Goal: Task Accomplishment & Management: Manage account settings

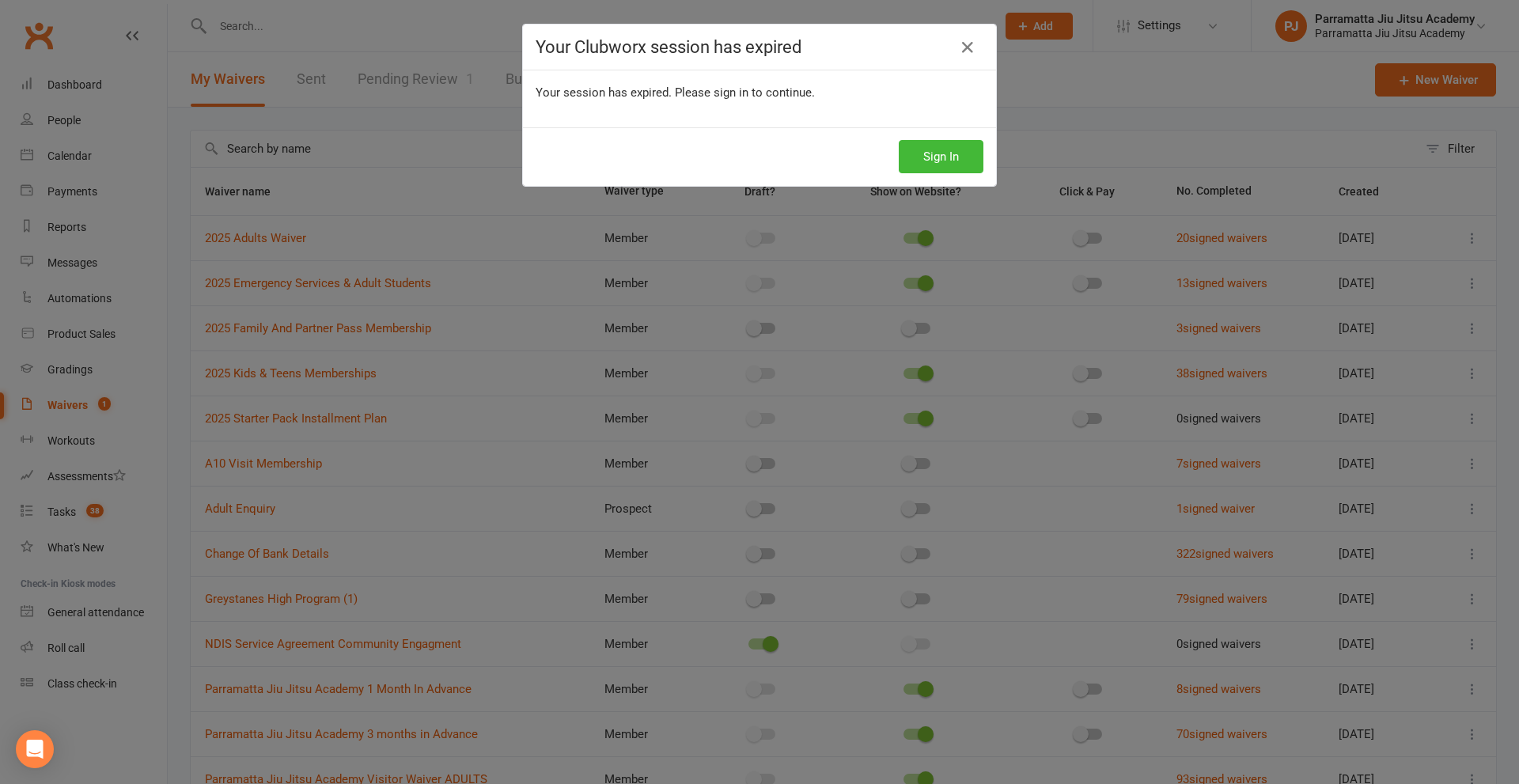
select select "100"
click at [963, 154] on button "Sign In" at bounding box center [941, 156] width 84 height 33
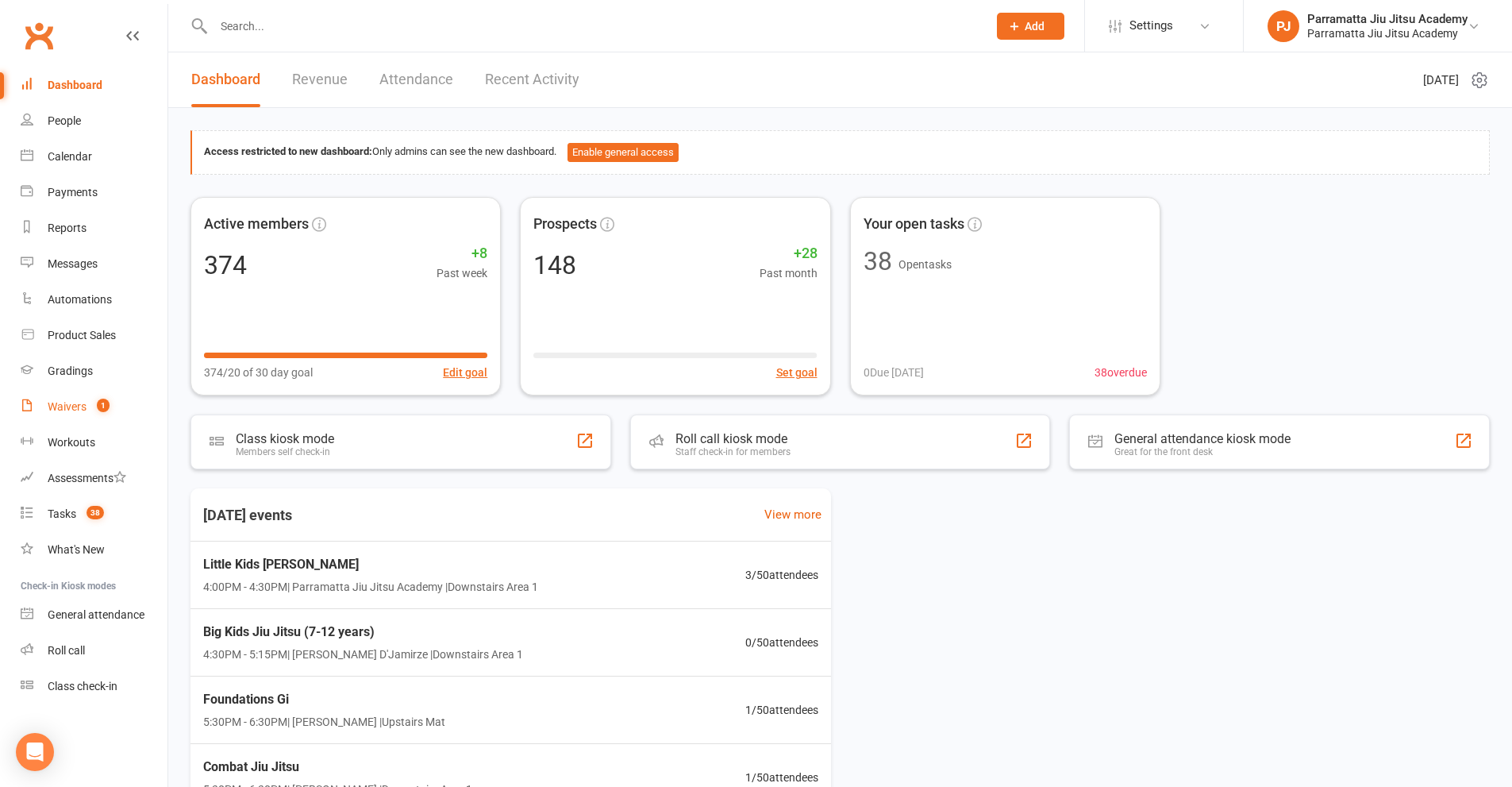
click at [88, 402] on link "Waivers 1" at bounding box center [94, 406] width 147 height 36
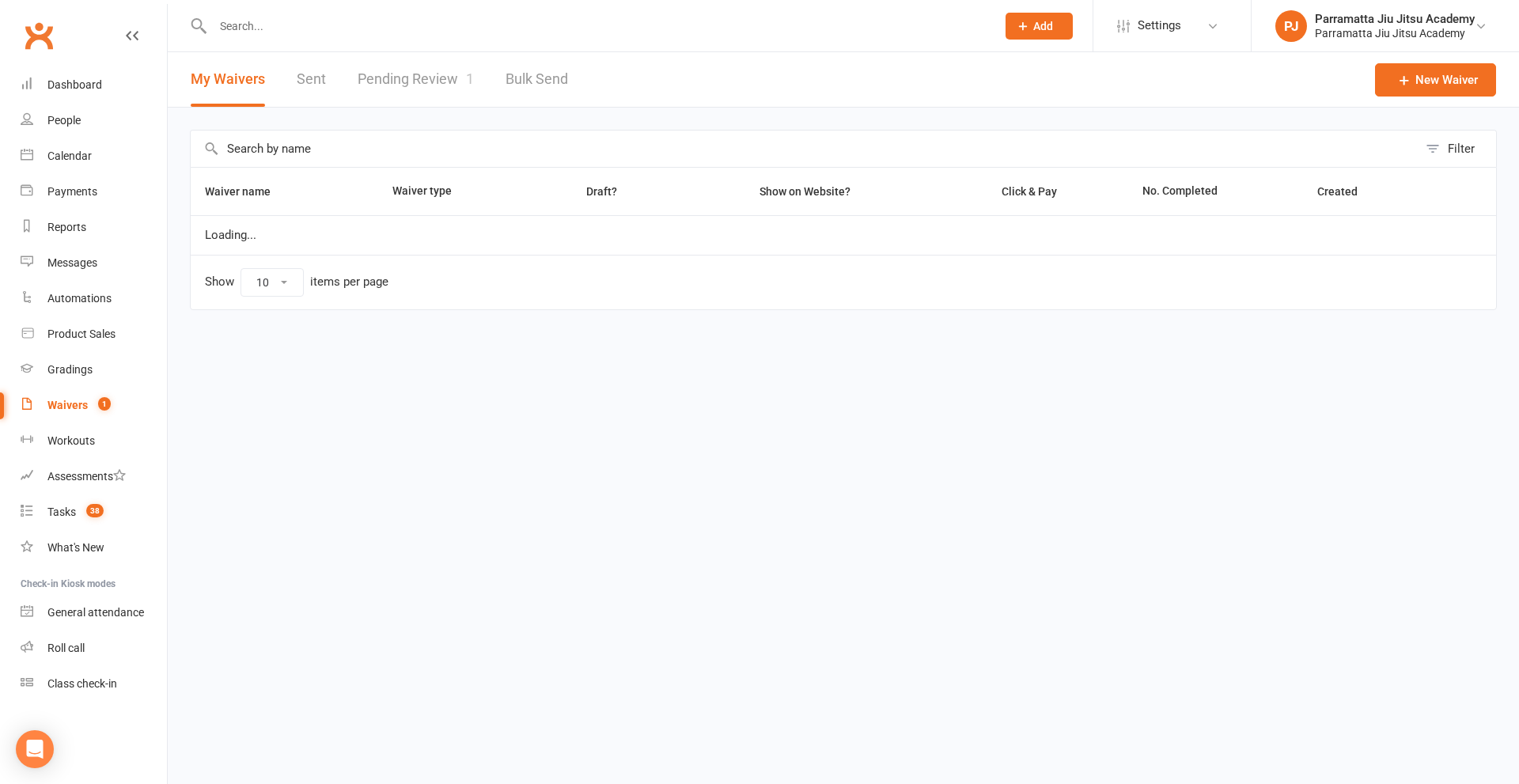
select select "100"
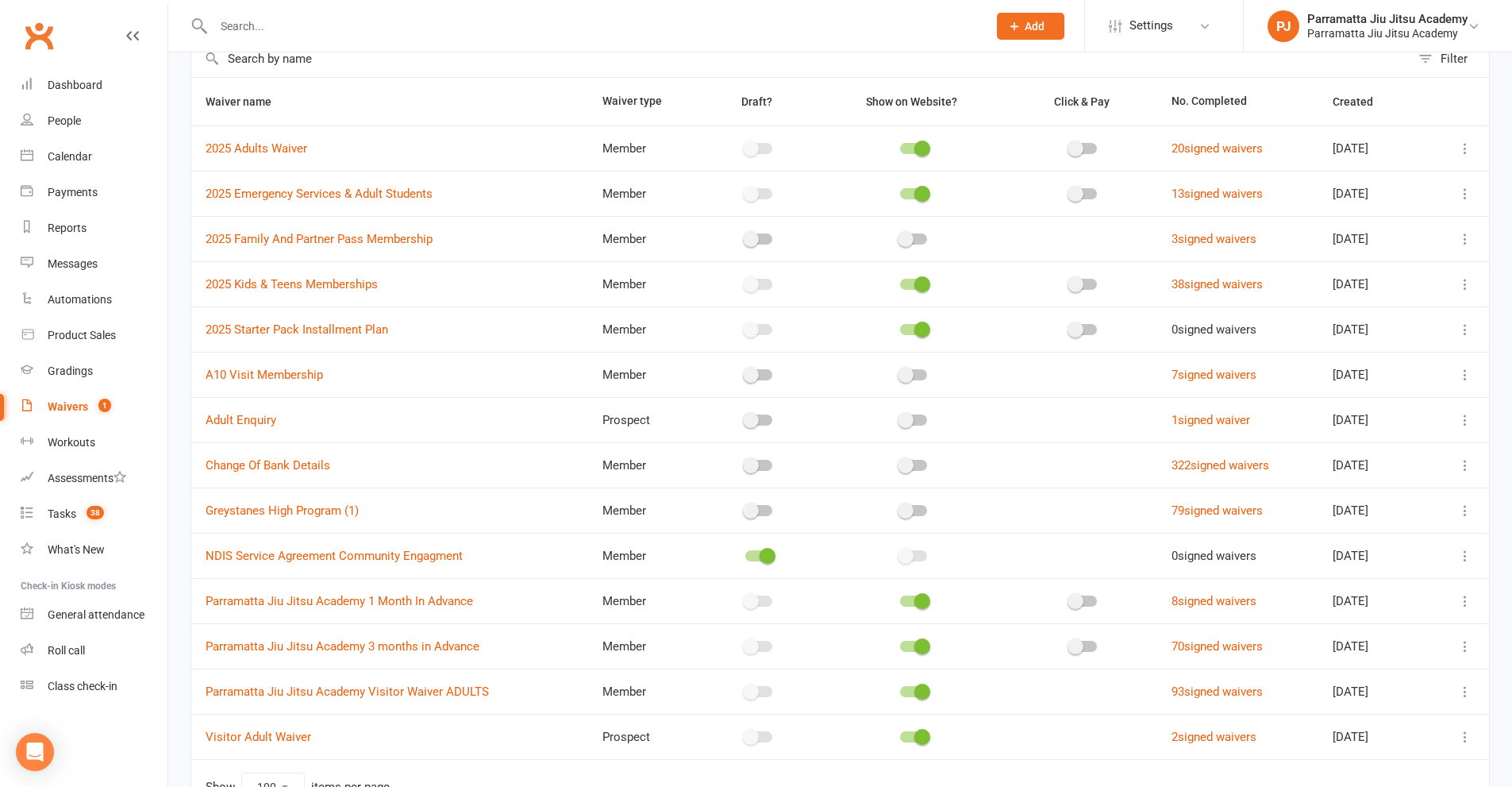
scroll to position [186, 0]
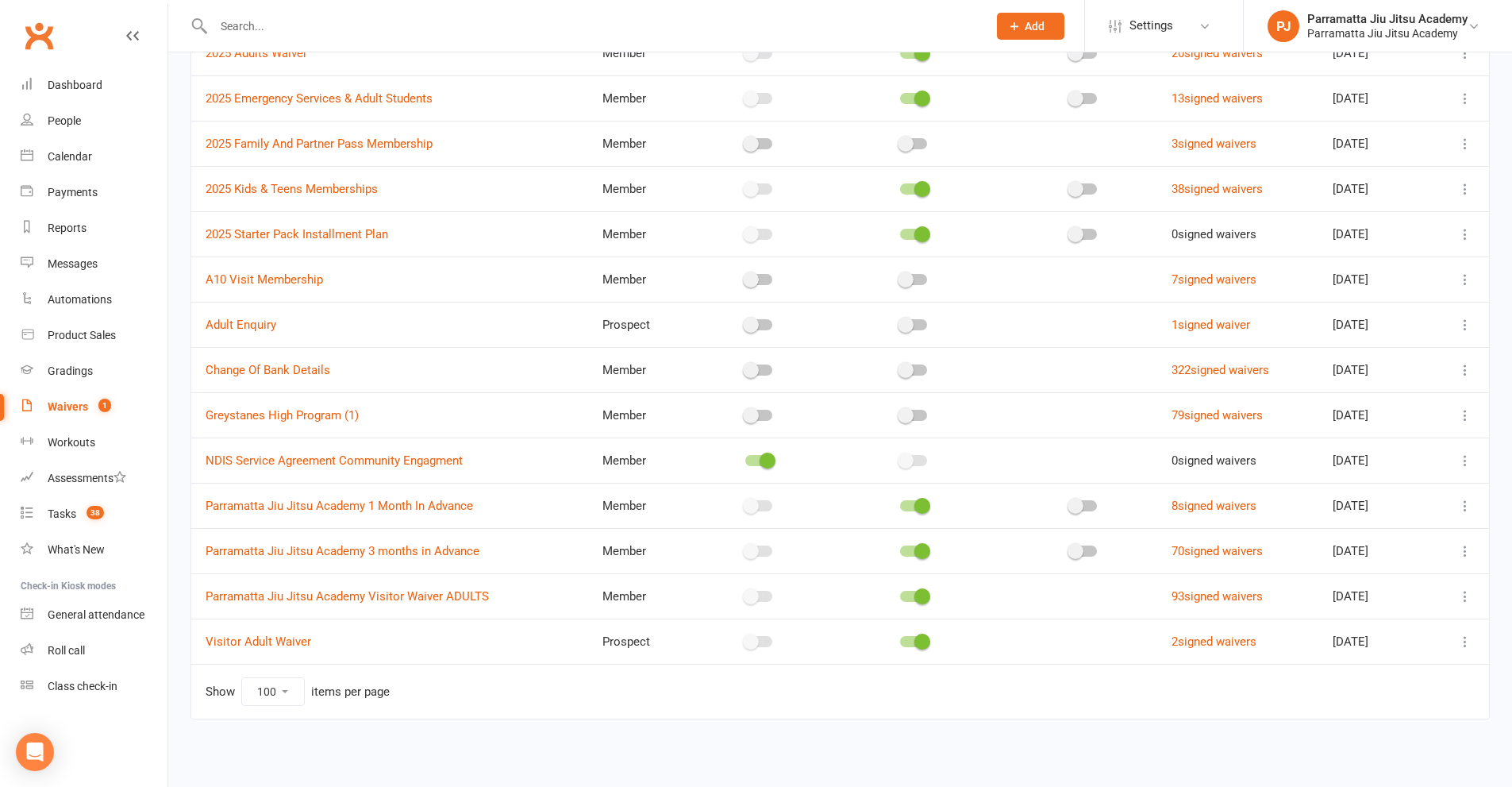
click at [1467, 645] on icon at bounding box center [1465, 641] width 16 height 16
click at [1391, 736] on link "Copy external link to clipboard" at bounding box center [1368, 735] width 186 height 32
